Goal: Task Accomplishment & Management: Use online tool/utility

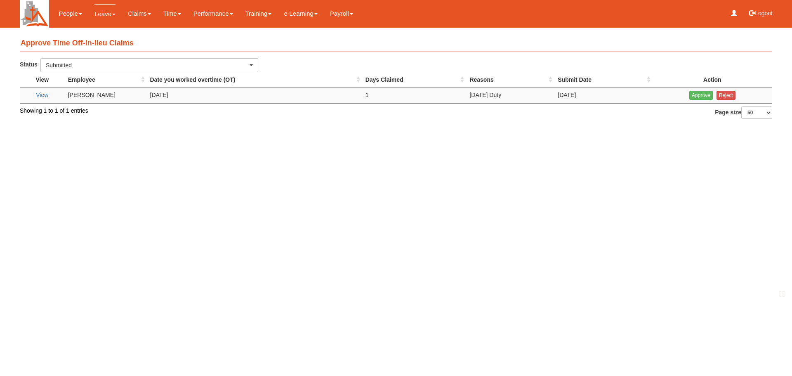
select select "50"
click at [38, 92] on link "View" at bounding box center [42, 95] width 12 height 7
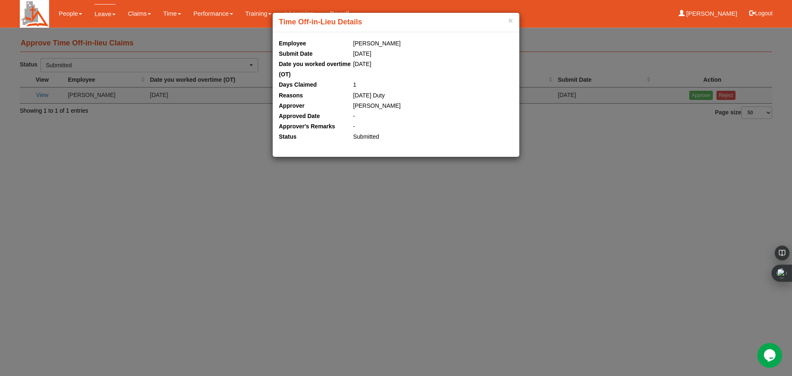
click at [662, 186] on div "× Time Off-in-Lieu Details Employee Jenny Seow Submit Date 14/10/2025 Date you …" at bounding box center [396, 188] width 792 height 376
click at [237, 177] on div "× Time Off-in-Lieu Details Employee Jenny Seow Submit Date 14/10/2025 Date you …" at bounding box center [396, 188] width 792 height 376
click at [509, 18] on button "×" at bounding box center [510, 20] width 5 height 9
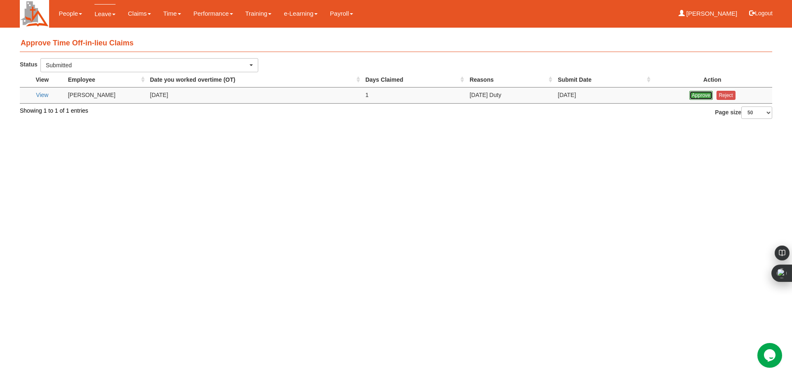
click at [692, 97] on input "Approve" at bounding box center [701, 95] width 24 height 9
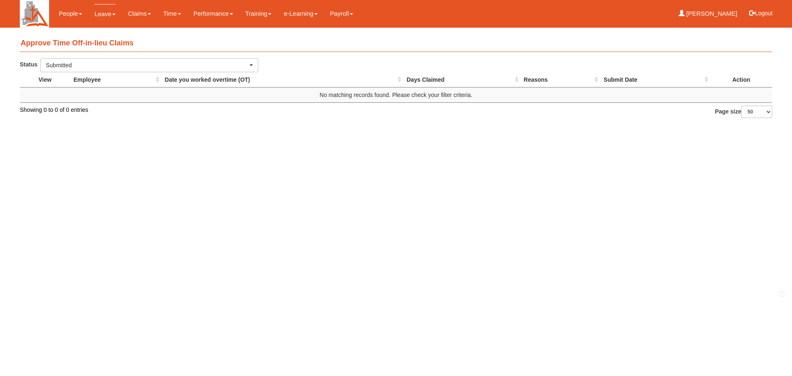
select select "50"
